Goal: Transaction & Acquisition: Download file/media

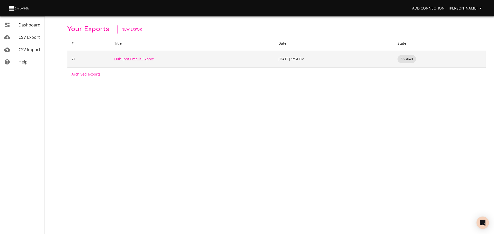
click at [130, 58] on link "HubSpot Emails Export" at bounding box center [133, 59] width 39 height 5
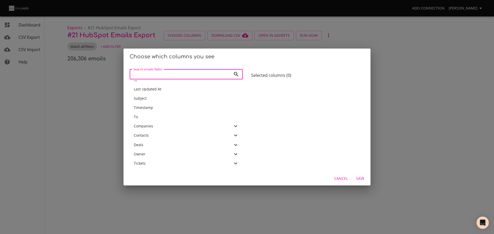
scroll to position [39, 0]
click at [222, 37] on div "Choose which columns you see Search emails fields Search emails fields Active B…" at bounding box center [247, 117] width 494 height 234
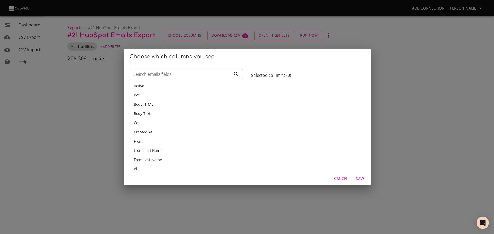
scroll to position [0, 0]
click at [141, 144] on span "From" at bounding box center [138, 142] width 9 height 5
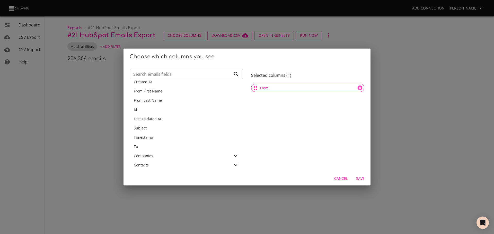
click at [141, 145] on div "To" at bounding box center [186, 146] width 105 height 5
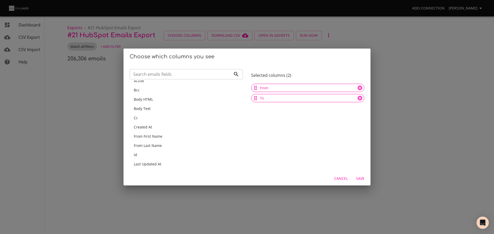
scroll to position [0, 0]
click at [147, 117] on div "Body Text" at bounding box center [186, 114] width 105 height 5
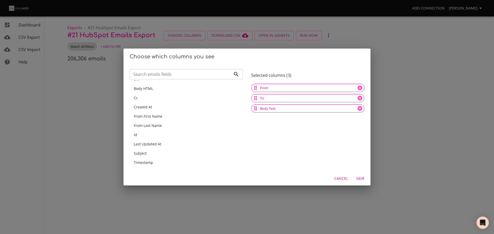
scroll to position [51, 0]
click at [141, 121] on span "Subject" at bounding box center [140, 118] width 13 height 5
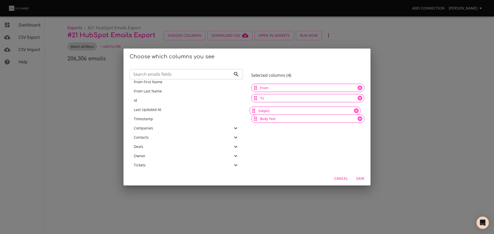
drag, startPoint x: 254, startPoint y: 120, endPoint x: 254, endPoint y: 112, distance: 8.2
click at [147, 144] on span "Timestamp" at bounding box center [143, 144] width 19 height 5
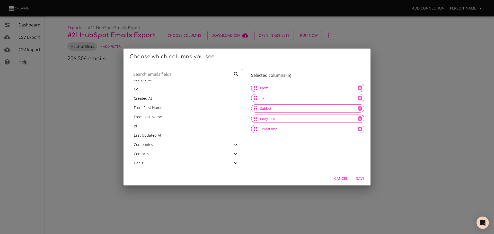
scroll to position [0, 0]
click at [357, 129] on icon at bounding box center [359, 129] width 5 height 5
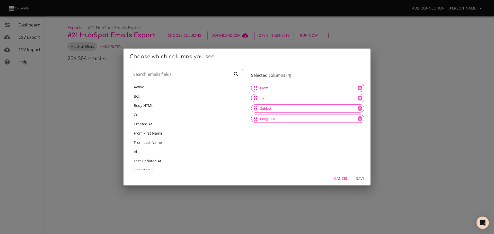
click at [149, 123] on span "Created At" at bounding box center [143, 124] width 18 height 5
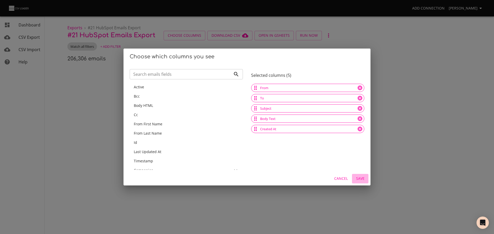
click at [360, 178] on span "Save" at bounding box center [360, 179] width 12 height 6
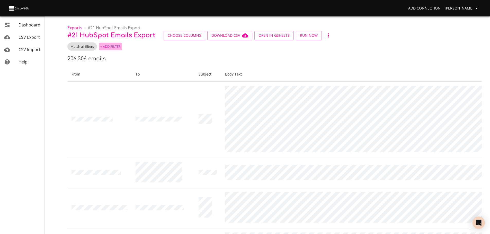
click at [108, 48] on span "+ Add Filter" at bounding box center [110, 47] width 20 height 6
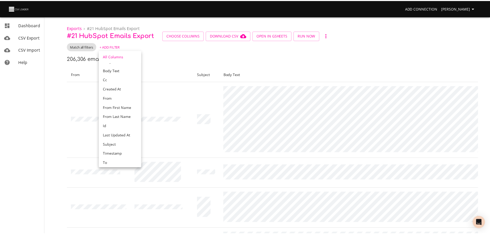
scroll to position [60, 0]
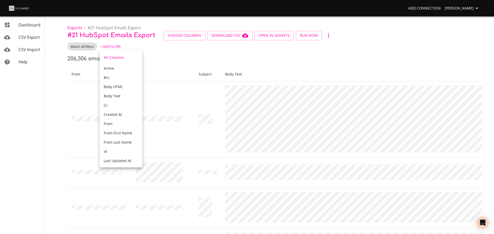
click at [112, 86] on span "Body HTML" at bounding box center [113, 86] width 19 height 5
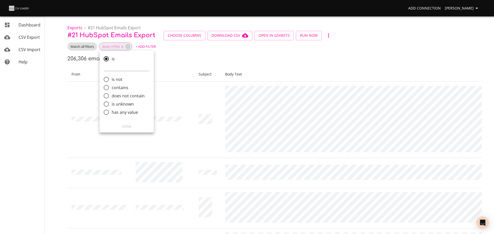
click at [172, 52] on div at bounding box center [247, 117] width 494 height 234
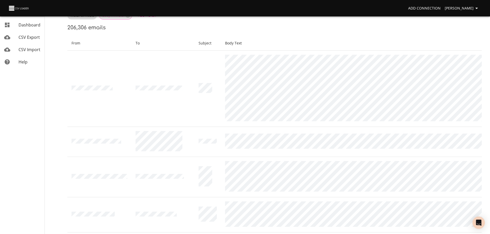
scroll to position [0, 0]
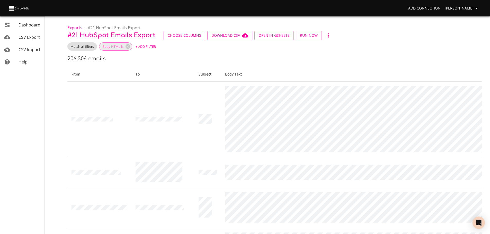
click at [183, 37] on span "Choose Columns" at bounding box center [184, 35] width 33 height 6
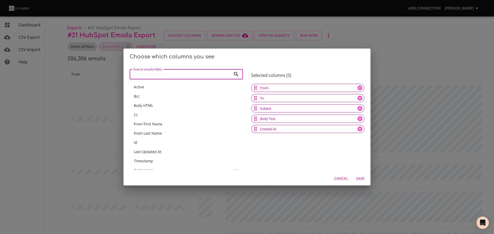
click at [141, 104] on span "Body HTML" at bounding box center [143, 105] width 19 height 5
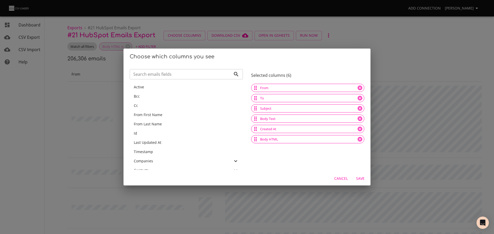
click at [271, 140] on span "Body HTML" at bounding box center [269, 139] width 24 height 5
drag, startPoint x: 255, startPoint y: 139, endPoint x: 254, endPoint y: 119, distance: 19.8
click at [359, 178] on span "Save" at bounding box center [360, 179] width 12 height 6
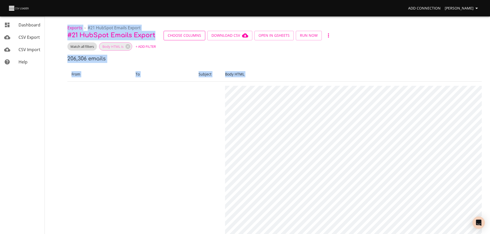
click at [181, 33] on span "Choose Columns" at bounding box center [184, 35] width 33 height 6
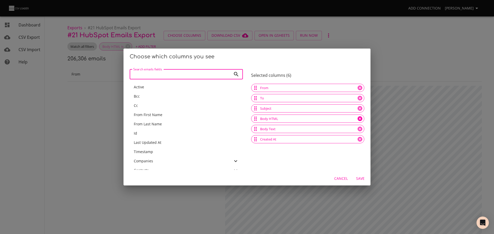
click at [357, 119] on icon at bounding box center [360, 119] width 6 height 6
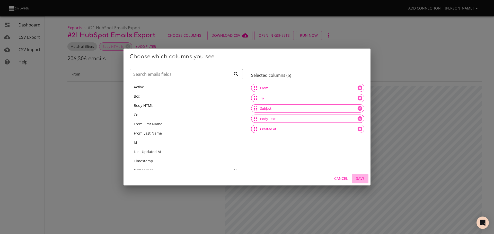
drag, startPoint x: 356, startPoint y: 178, endPoint x: 354, endPoint y: 165, distance: 13.9
click at [357, 178] on span "Save" at bounding box center [360, 179] width 12 height 6
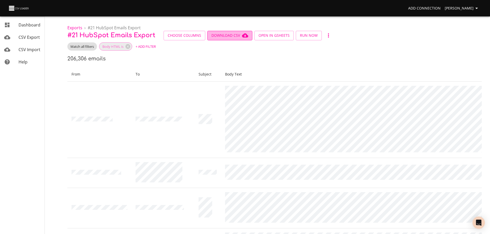
click at [228, 37] on span "Download CSV" at bounding box center [229, 35] width 37 height 6
